Goal: Task Accomplishment & Management: Manage account settings

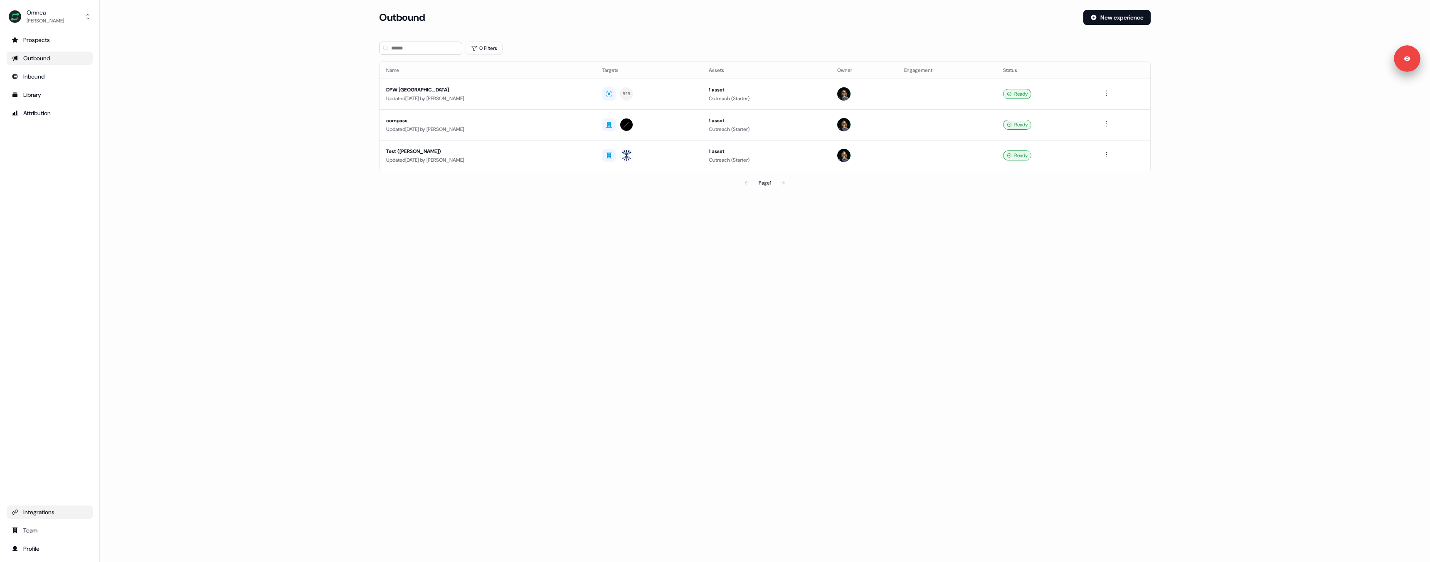
click at [55, 514] on div "Integrations" at bounding box center [50, 512] width 76 height 8
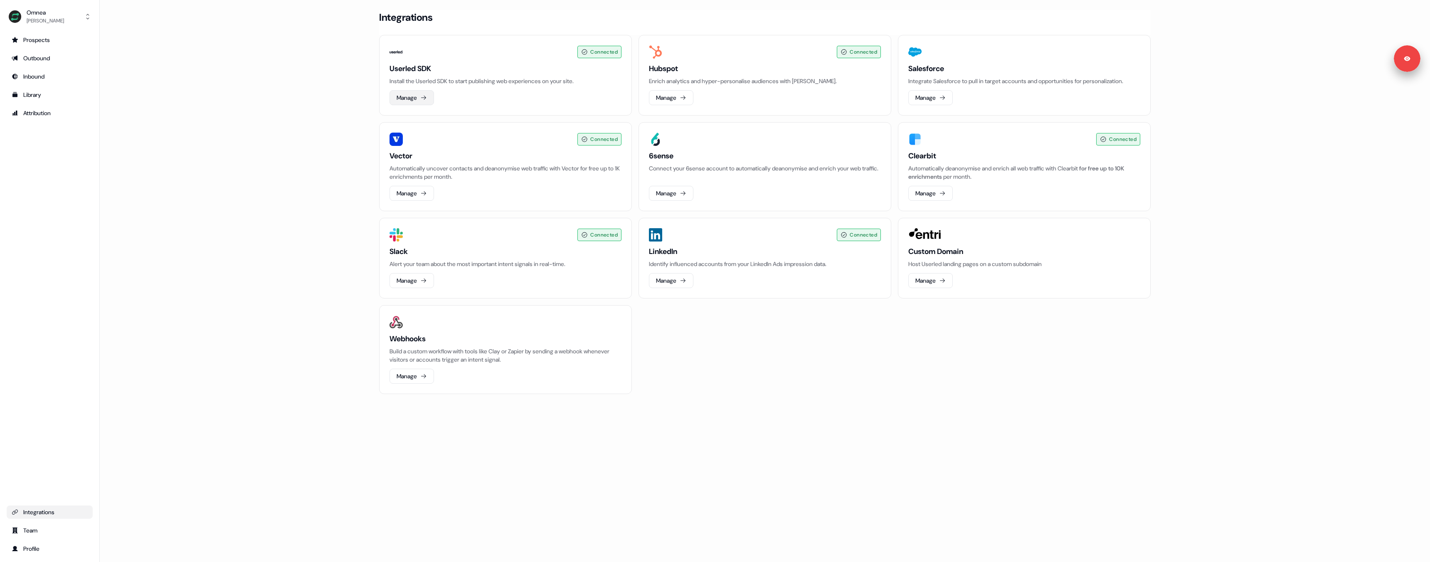
click at [420, 96] on button "Manage" at bounding box center [412, 97] width 44 height 15
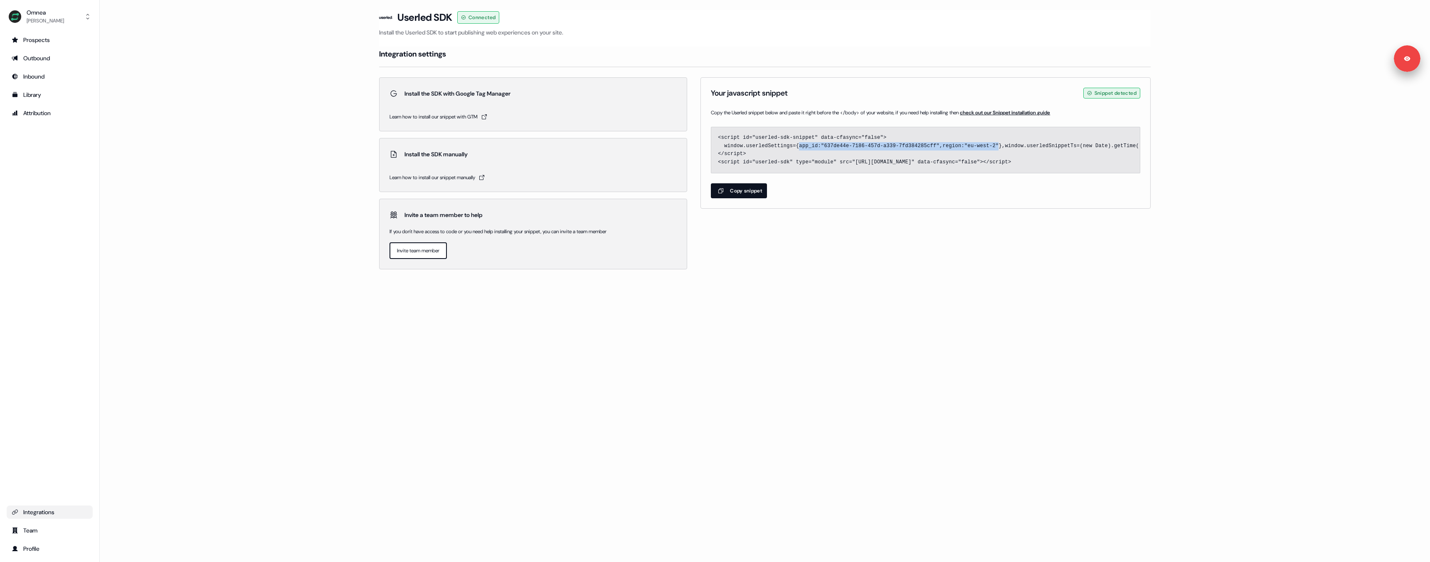
drag, startPoint x: 799, startPoint y: 145, endPoint x: 1001, endPoint y: 145, distance: 202.0
click at [1001, 145] on code "<script id="userled-sdk-snippet" data-cfasync="false"> window.userledSettings={…" at bounding box center [1363, 150] width 1291 height 30
copy code "app_id:"637de44e-7186-457d-a339-7fd384285cff",region:"eu-west-2""
click at [41, 16] on div "Omnea" at bounding box center [45, 12] width 37 height 8
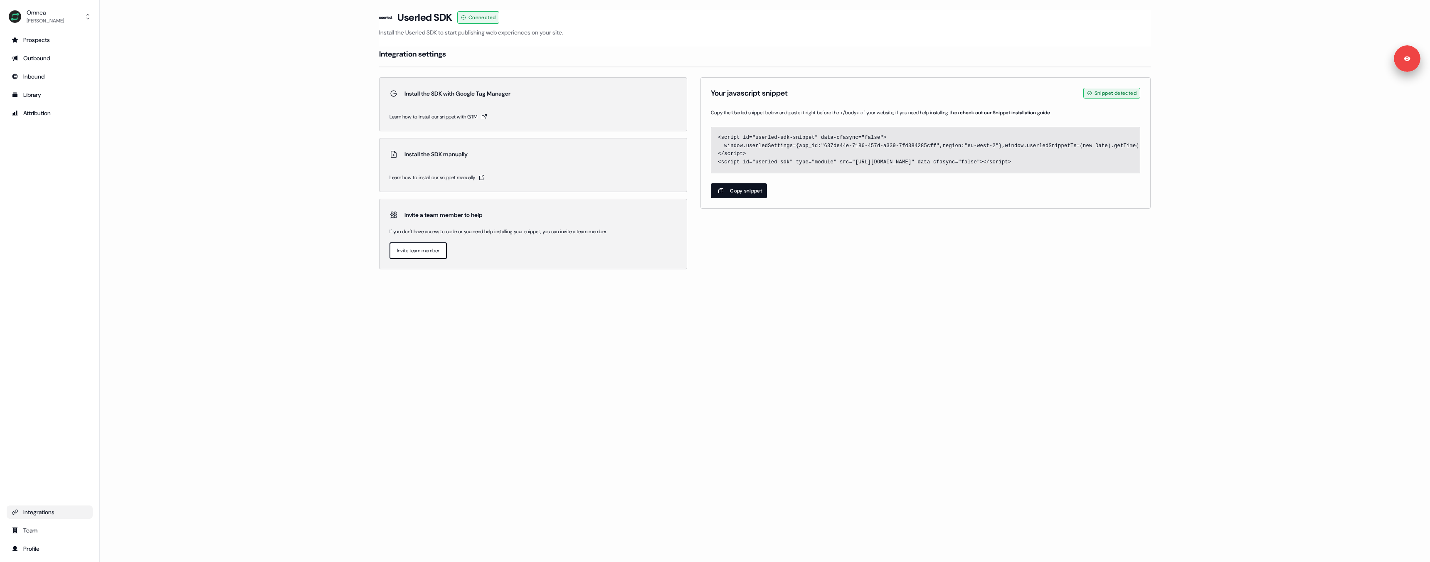
click at [39, 67] on ul "Prospects Outbound Inbound Library Attribution" at bounding box center [50, 76] width 86 height 86
click at [39, 62] on div "Outbound" at bounding box center [50, 58] width 76 height 8
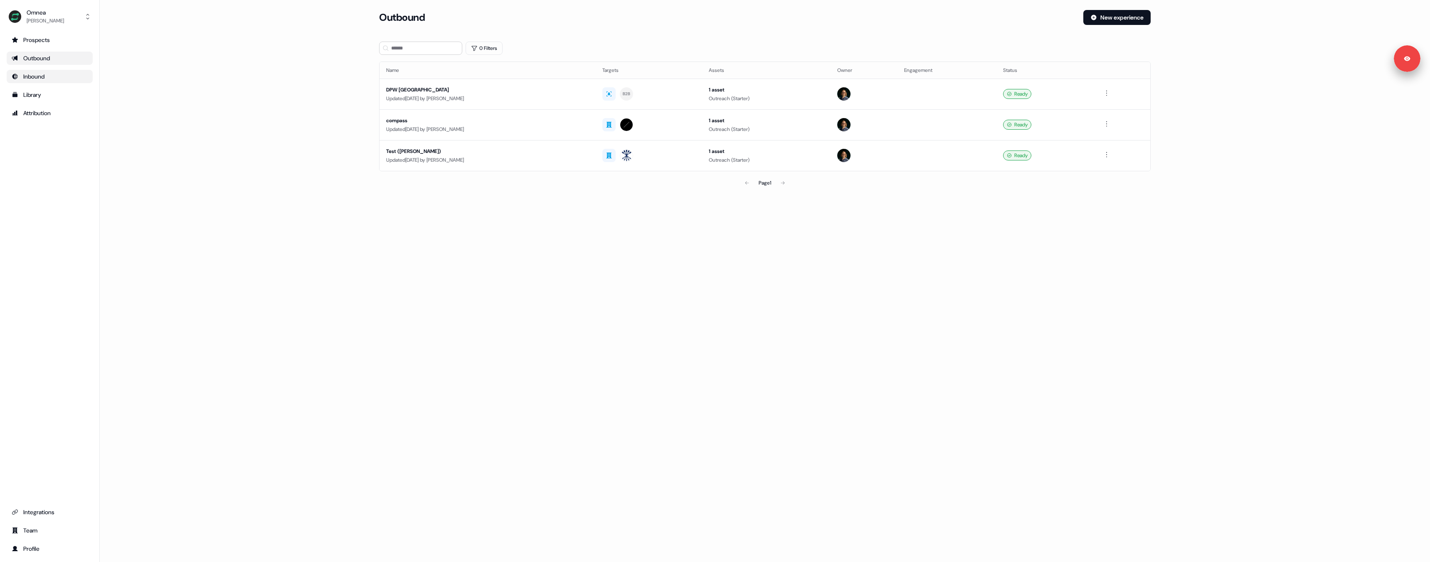
click at [44, 80] on div "Inbound" at bounding box center [50, 76] width 76 height 8
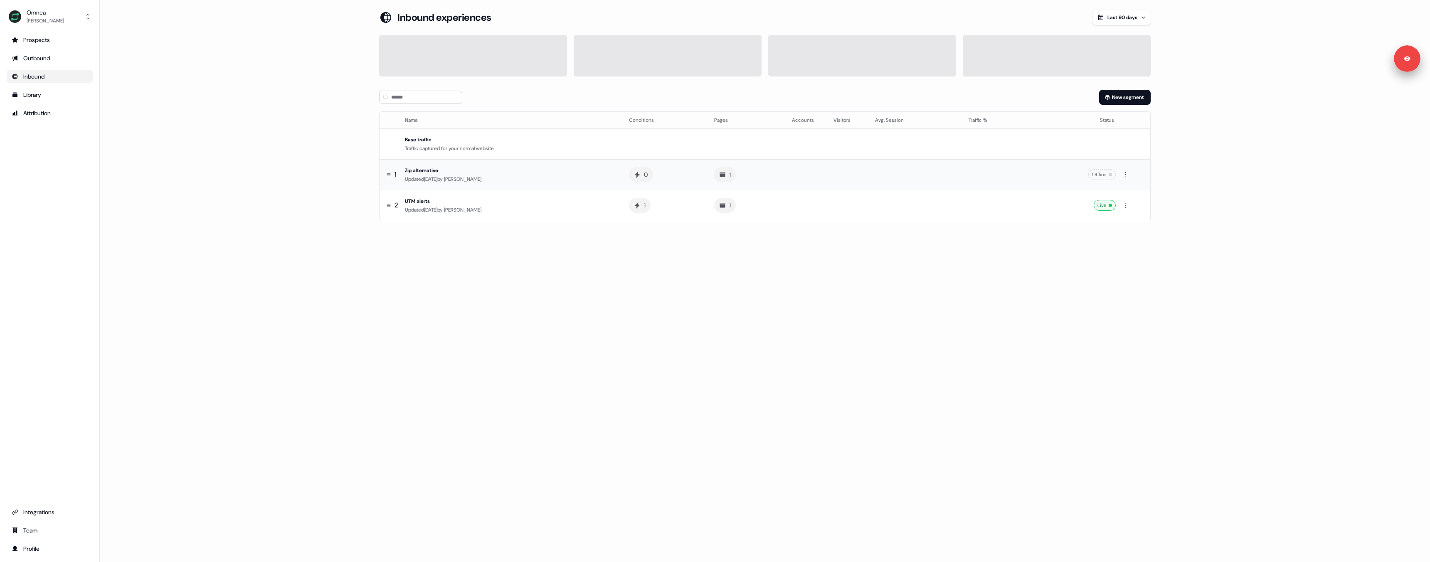
click at [444, 169] on div "Zip alternative" at bounding box center [510, 170] width 211 height 8
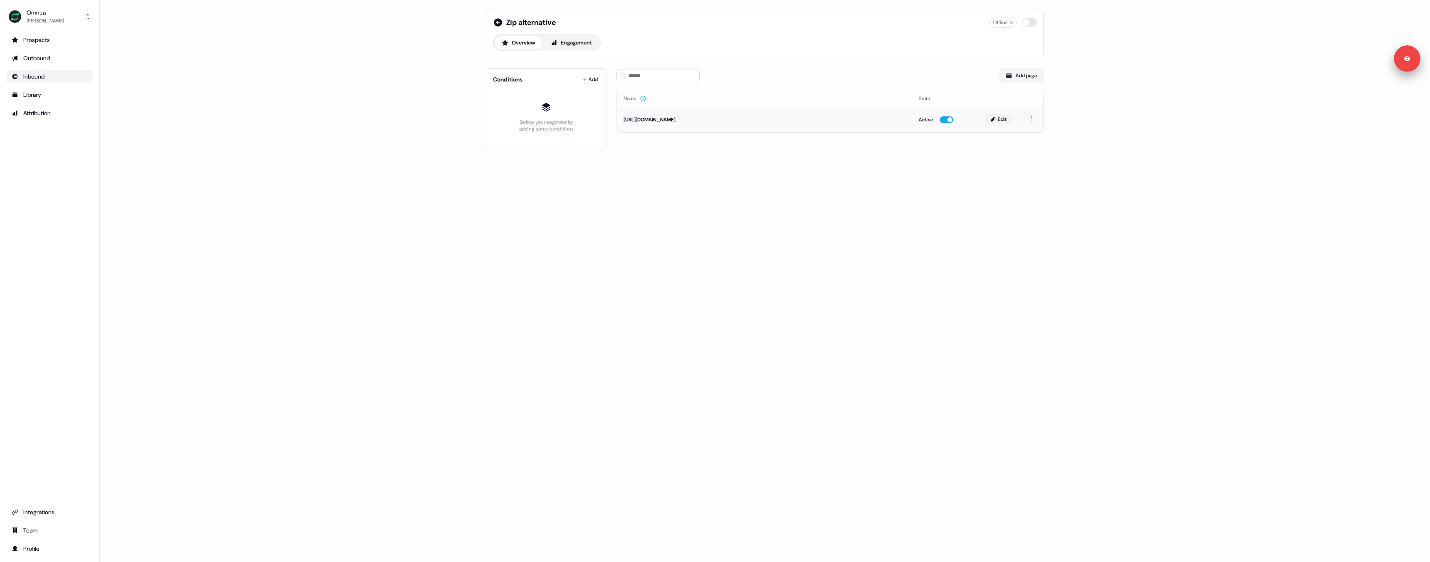
click at [999, 121] on button "Edit" at bounding box center [999, 119] width 28 height 10
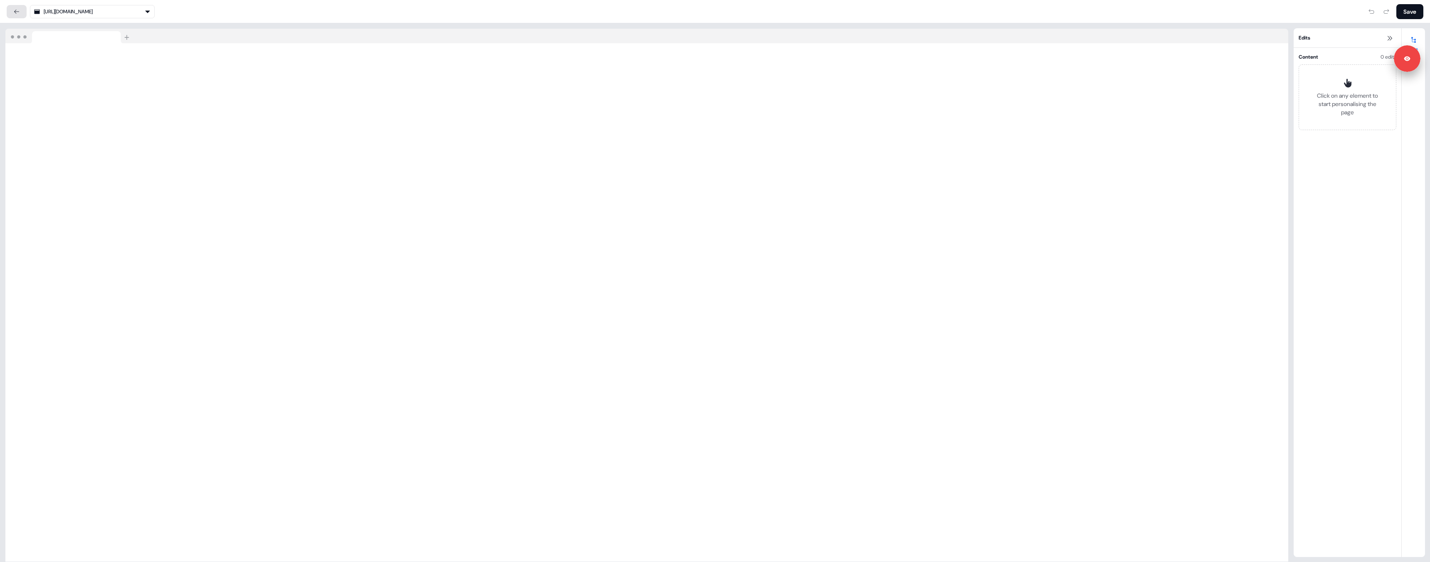
click at [15, 12] on icon at bounding box center [16, 11] width 7 height 7
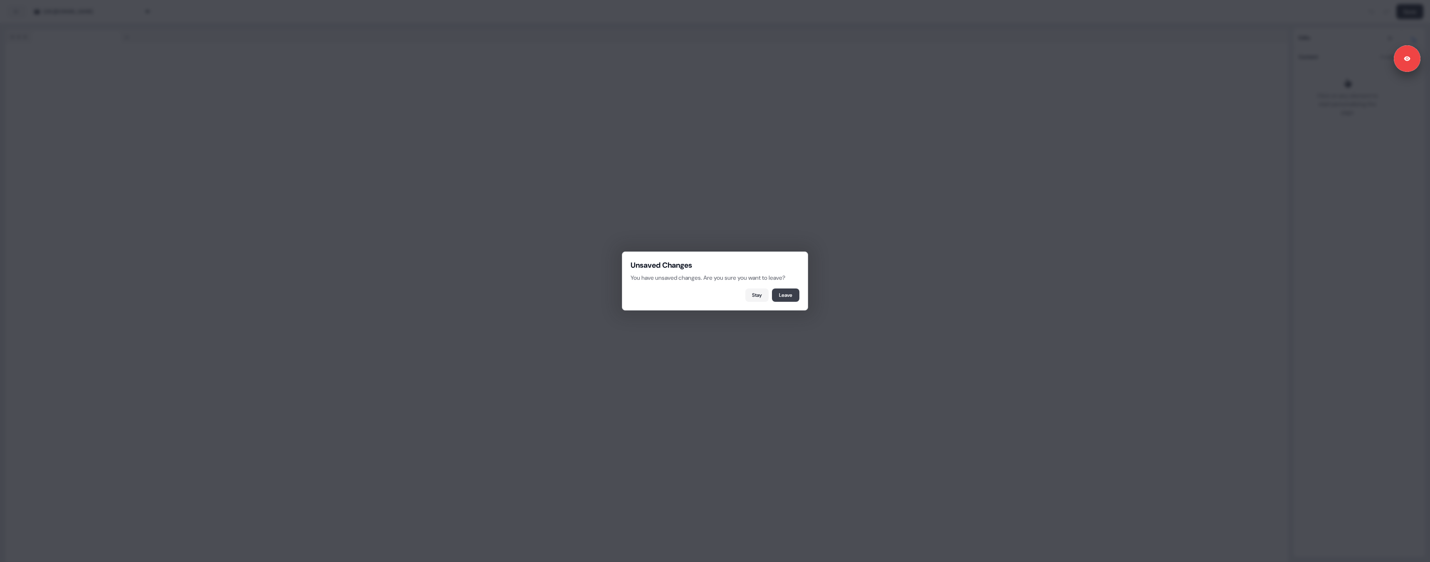
click at [782, 295] on button "Leave" at bounding box center [785, 294] width 27 height 13
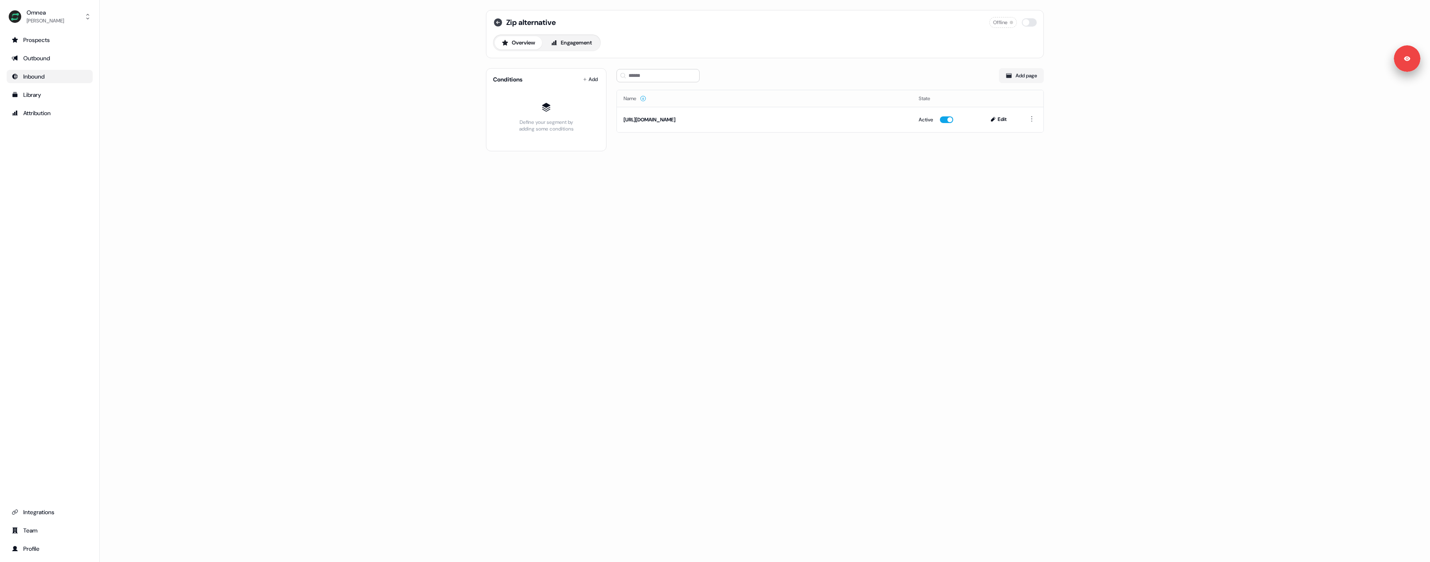
click at [501, 22] on icon at bounding box center [498, 22] width 8 height 8
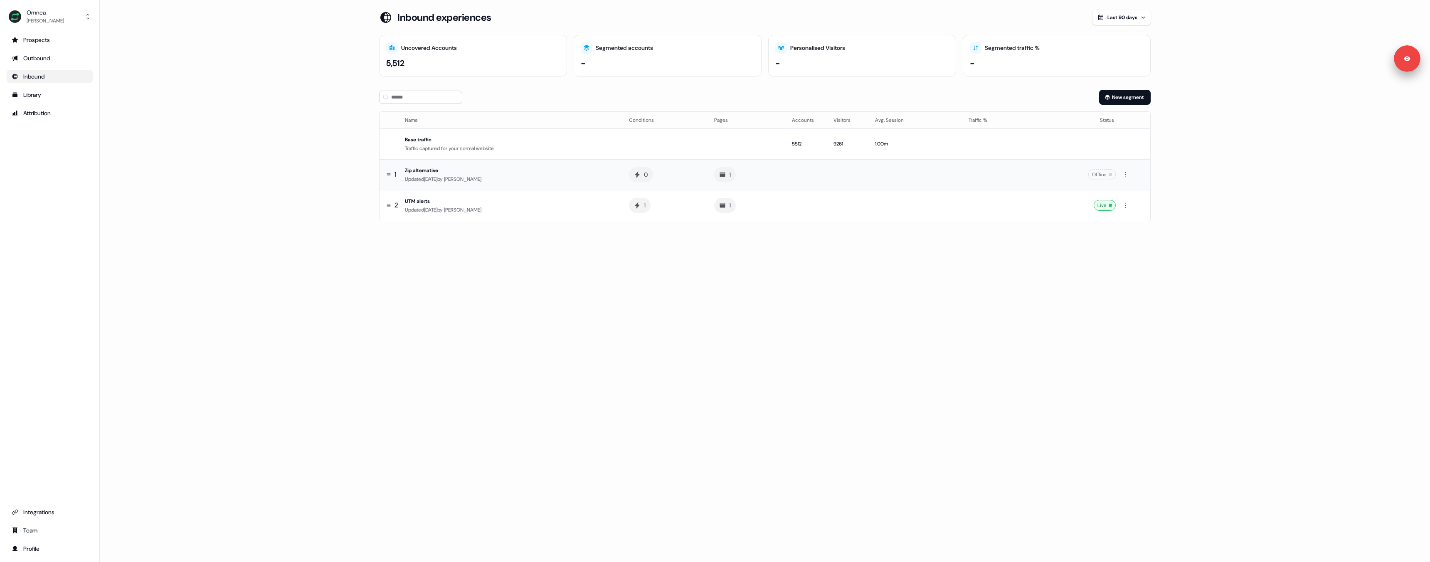
click at [550, 178] on div "Updated [DATE] by [PERSON_NAME]" at bounding box center [510, 179] width 211 height 8
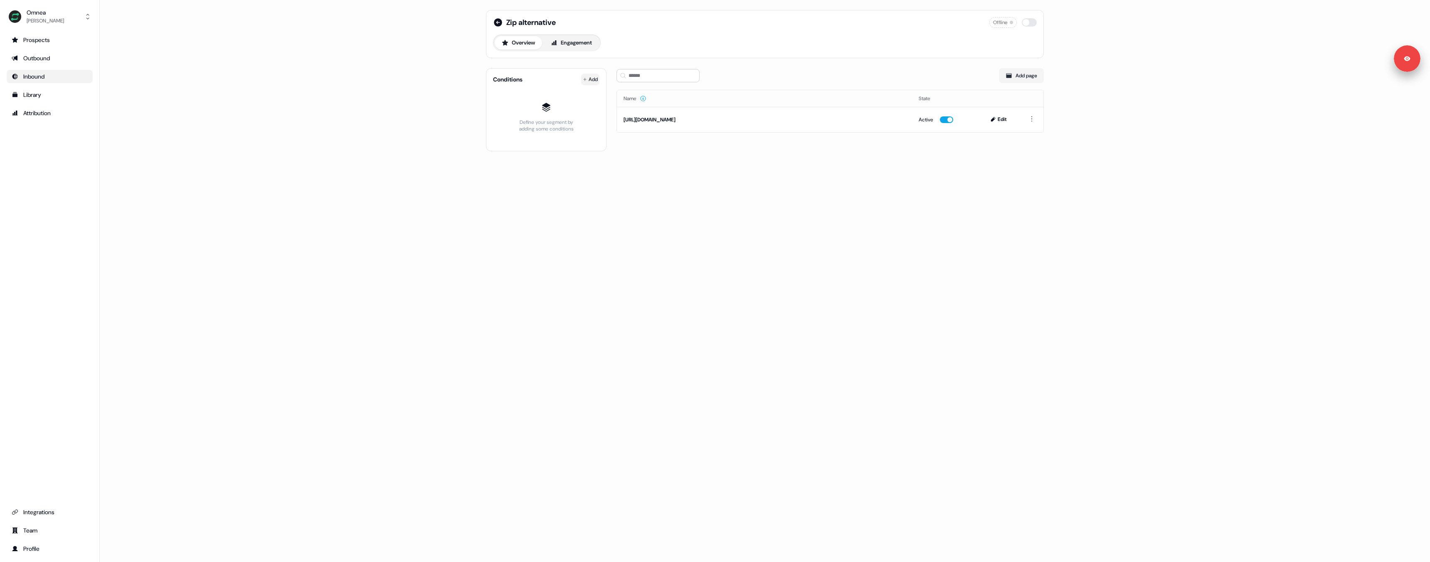
click at [591, 80] on html "For the best experience switch devices to a bigger screen. Go to [DOMAIN_NAME] …" at bounding box center [715, 281] width 1430 height 562
click at [679, 141] on div "Clearbit" at bounding box center [643, 139] width 121 height 13
click at [661, 196] on html "For the best experience switch devices to a bigger screen. Go to [DOMAIN_NAME] …" at bounding box center [715, 281] width 1430 height 562
click at [594, 80] on html "For the best experience switch devices to a bigger screen. Go to [DOMAIN_NAME] …" at bounding box center [715, 281] width 1430 height 562
click at [609, 220] on span "Outbound campaigns" at bounding box center [618, 219] width 49 height 7
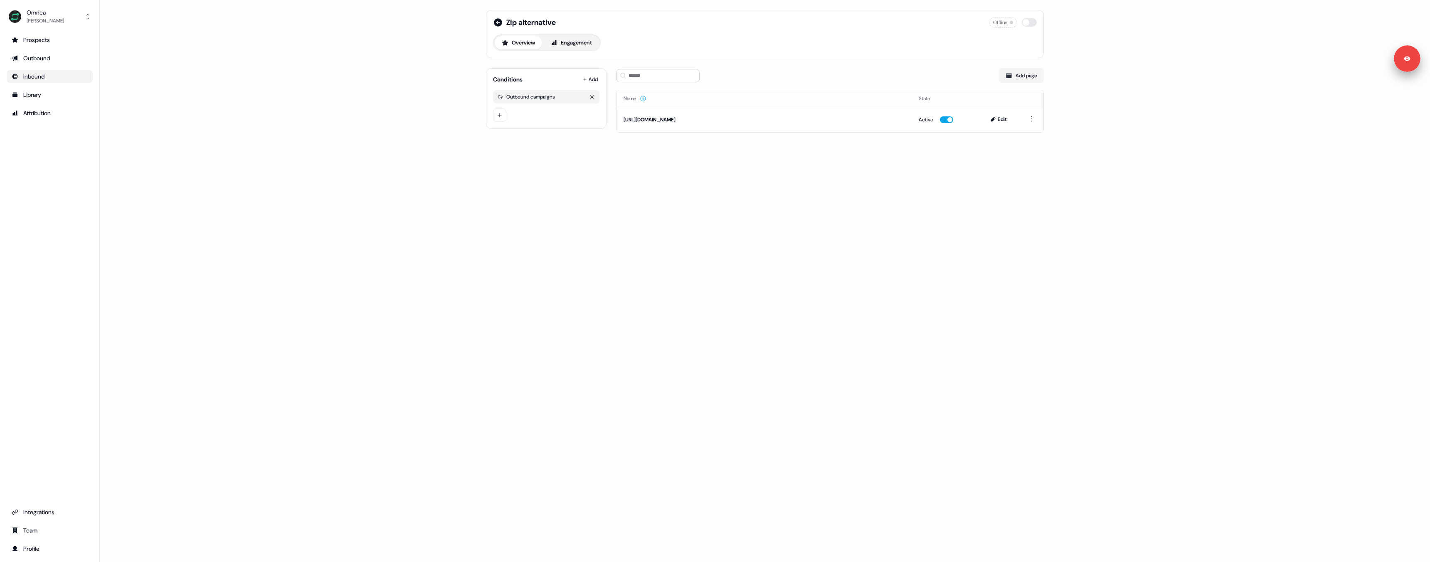
click at [536, 97] on div "Outbound campaigns" at bounding box center [530, 97] width 49 height 7
click at [593, 97] on icon "button" at bounding box center [591, 96] width 5 height 5
click at [549, 111] on icon at bounding box center [546, 107] width 10 height 10
click at [590, 78] on html "For the best experience switch devices to a bigger screen. Go to [DOMAIN_NAME] …" at bounding box center [715, 281] width 1430 height 562
click at [605, 206] on span "UTM Parameters" at bounding box center [612, 205] width 37 height 7
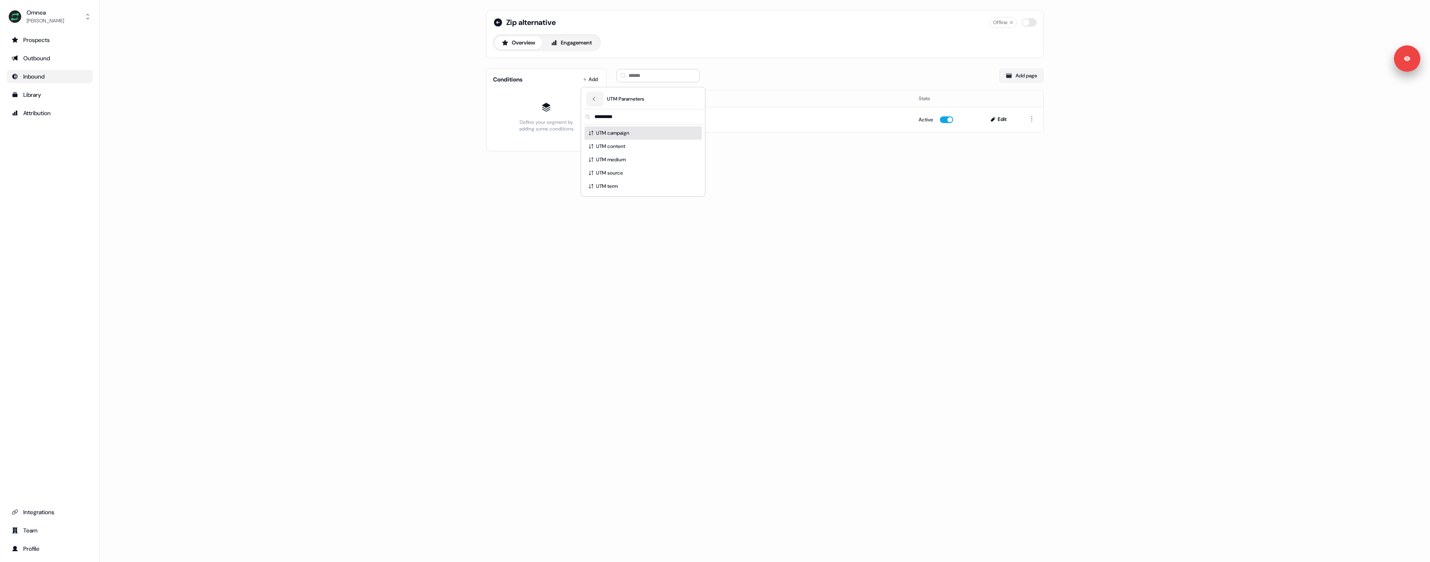
click at [621, 135] on span "UTM campaign" at bounding box center [612, 133] width 33 height 8
click at [567, 113] on input at bounding box center [574, 114] width 52 height 13
paste input "**********"
type input "**********"
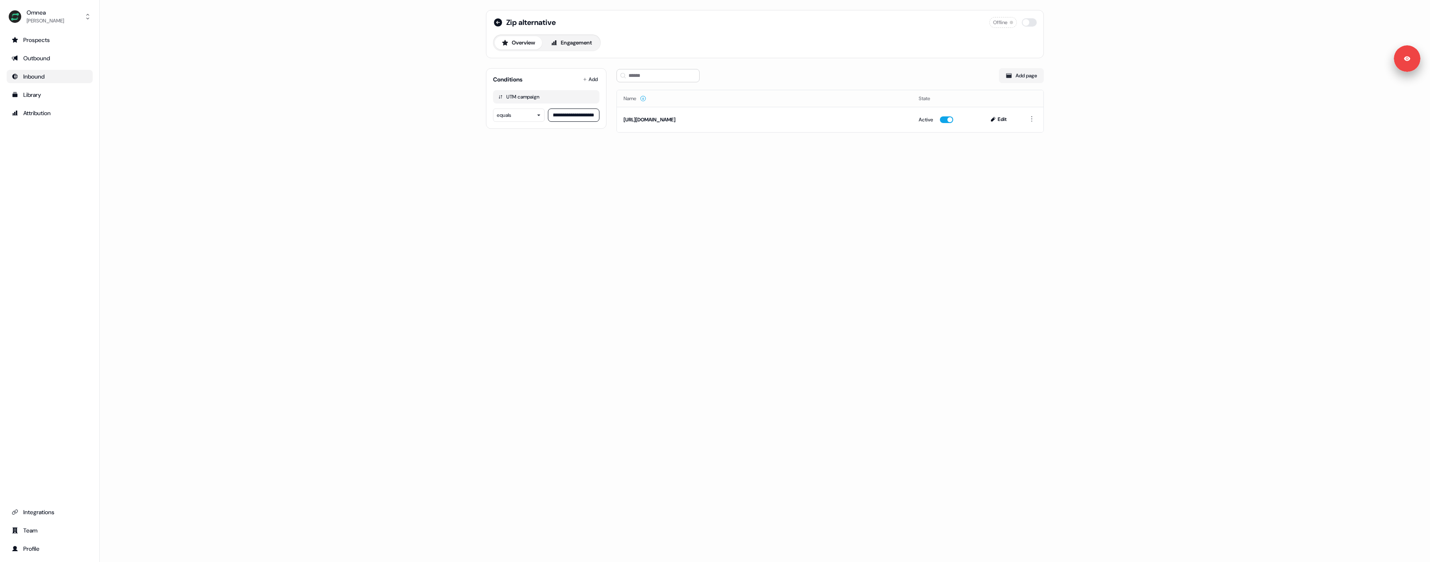
scroll to position [0, 0]
click at [569, 152] on div "**********" at bounding box center [765, 76] width 578 height 153
drag, startPoint x: 567, startPoint y: 114, endPoint x: 560, endPoint y: 116, distance: 7.9
click at [560, 116] on input "**********" at bounding box center [574, 114] width 52 height 13
click at [562, 138] on div "**********" at bounding box center [765, 76] width 578 height 153
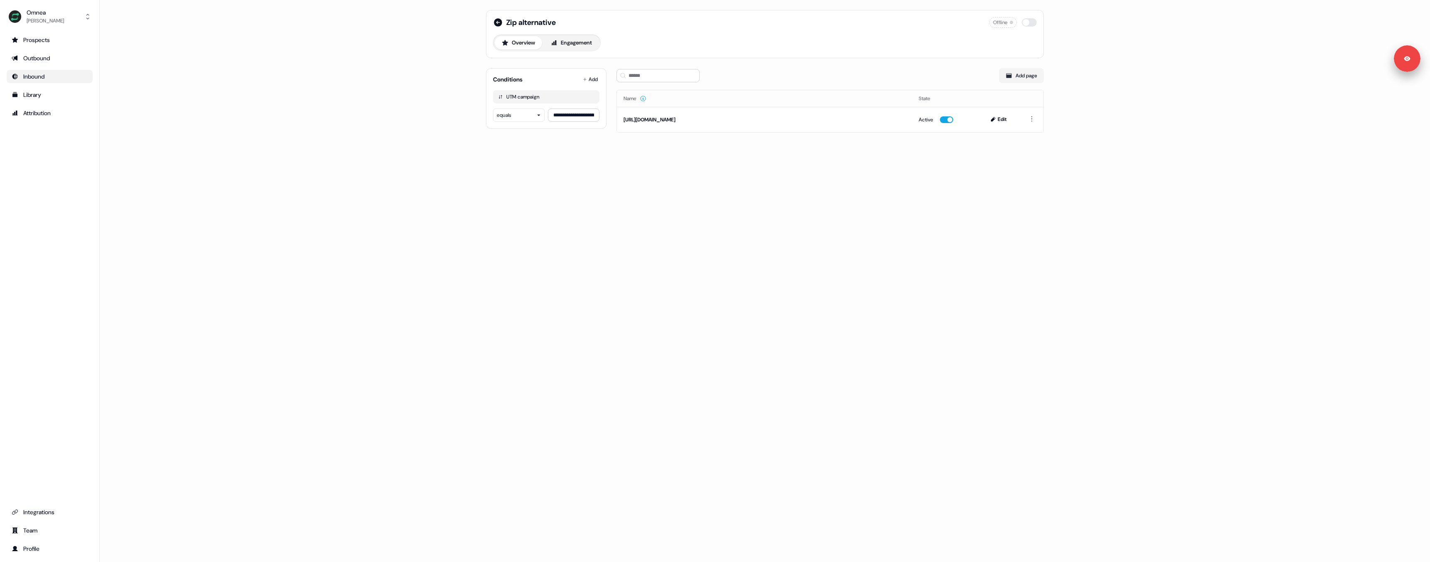
click at [562, 138] on div "**********" at bounding box center [765, 76] width 578 height 153
click at [996, 121] on button "Edit" at bounding box center [999, 119] width 28 height 10
click at [499, 25] on icon at bounding box center [498, 22] width 8 height 8
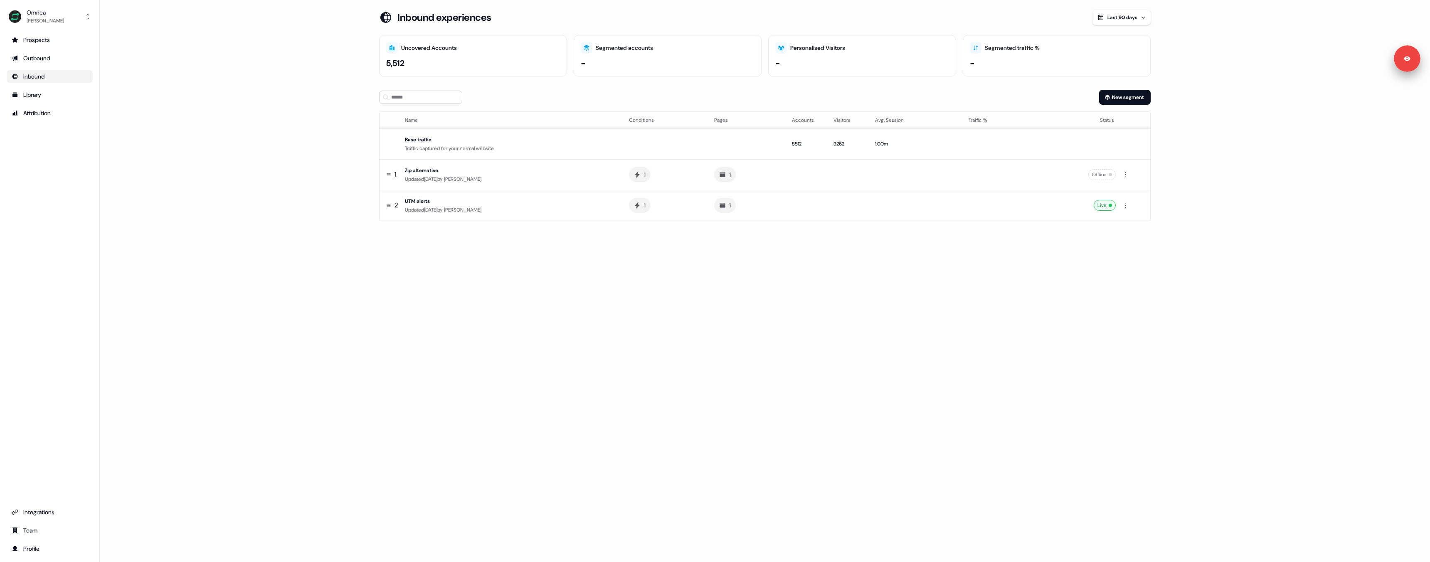
click at [735, 336] on div "Loading... Inbound experiences Last 90 days Uncovered Accounts 5,512 Segmented …" at bounding box center [765, 281] width 1330 height 562
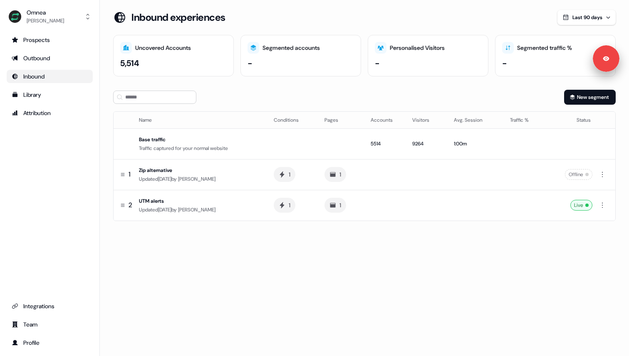
click at [343, 239] on section "Loading... Inbound experiences Last 90 days Uncovered Accounts 5,514 Segmented …" at bounding box center [364, 127] width 529 height 234
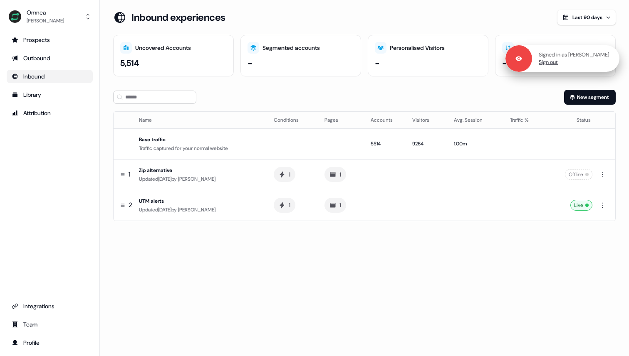
click at [552, 62] on link "Sign out" at bounding box center [547, 62] width 19 height 7
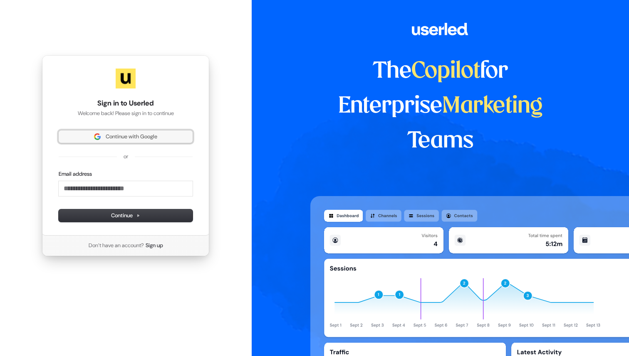
click at [134, 132] on button "Continue with Google" at bounding box center [126, 137] width 134 height 12
